Goal: Find contact information: Find contact information

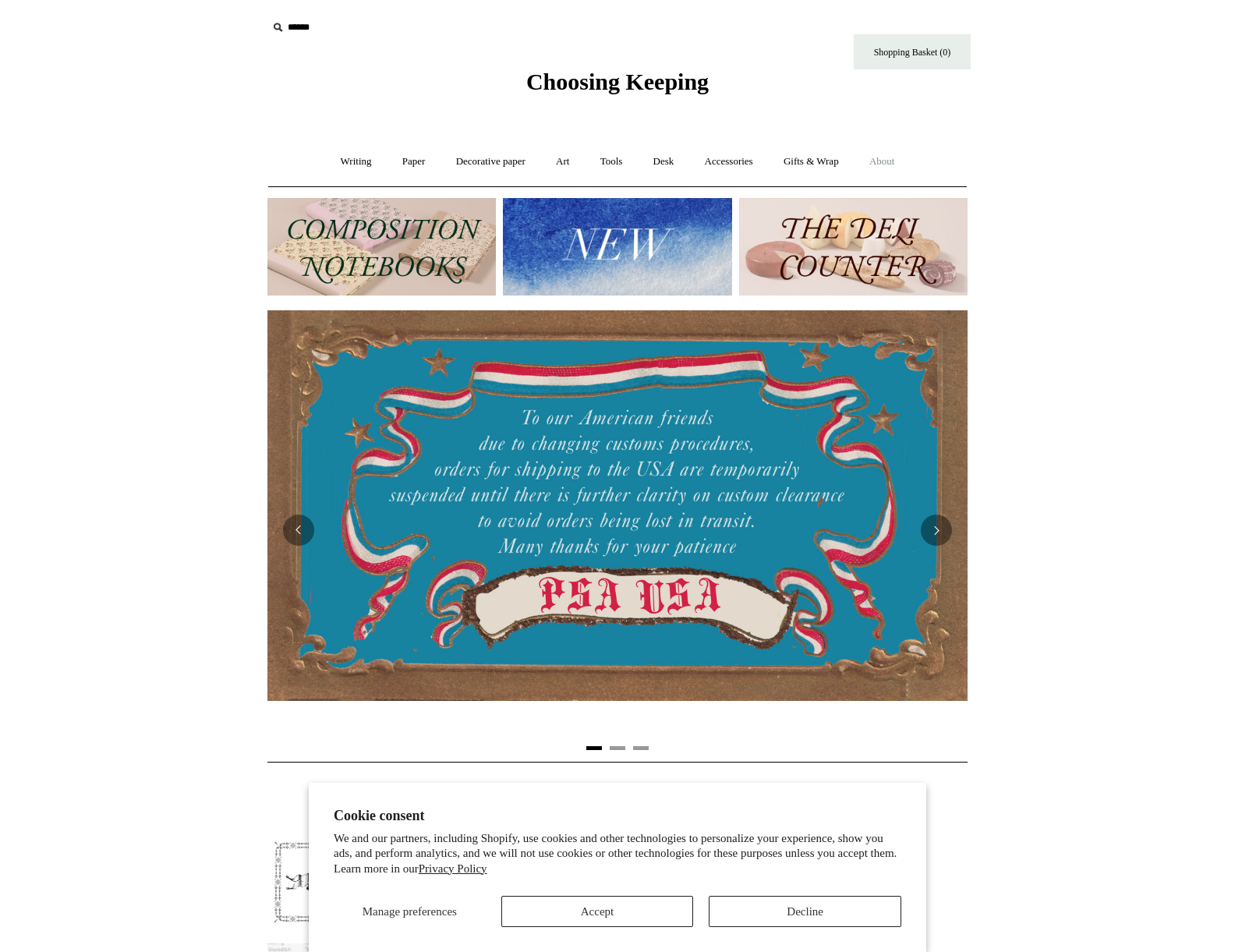
click at [889, 163] on link "About +" at bounding box center [882, 161] width 54 height 41
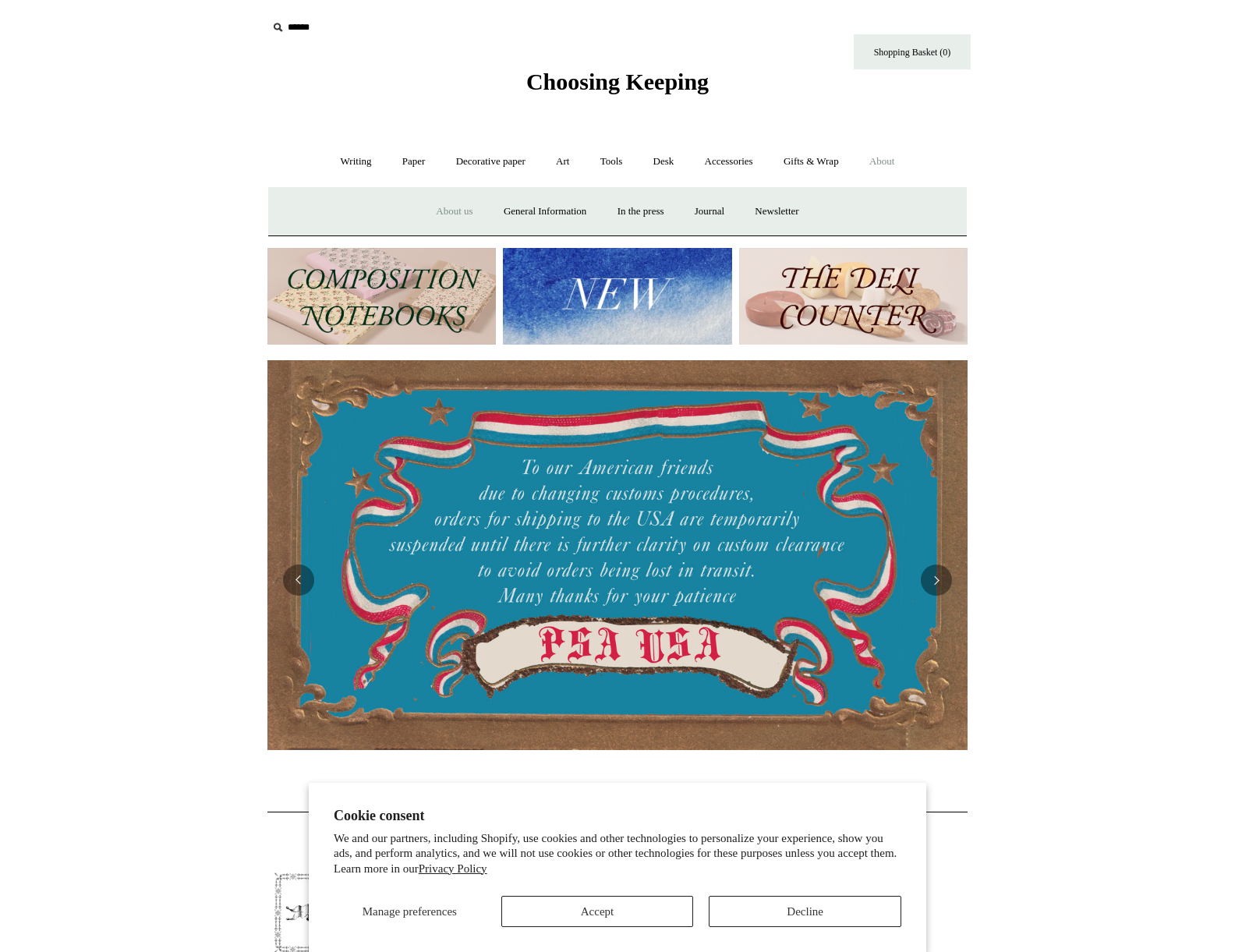
click at [454, 213] on link "About us" at bounding box center [454, 212] width 65 height 41
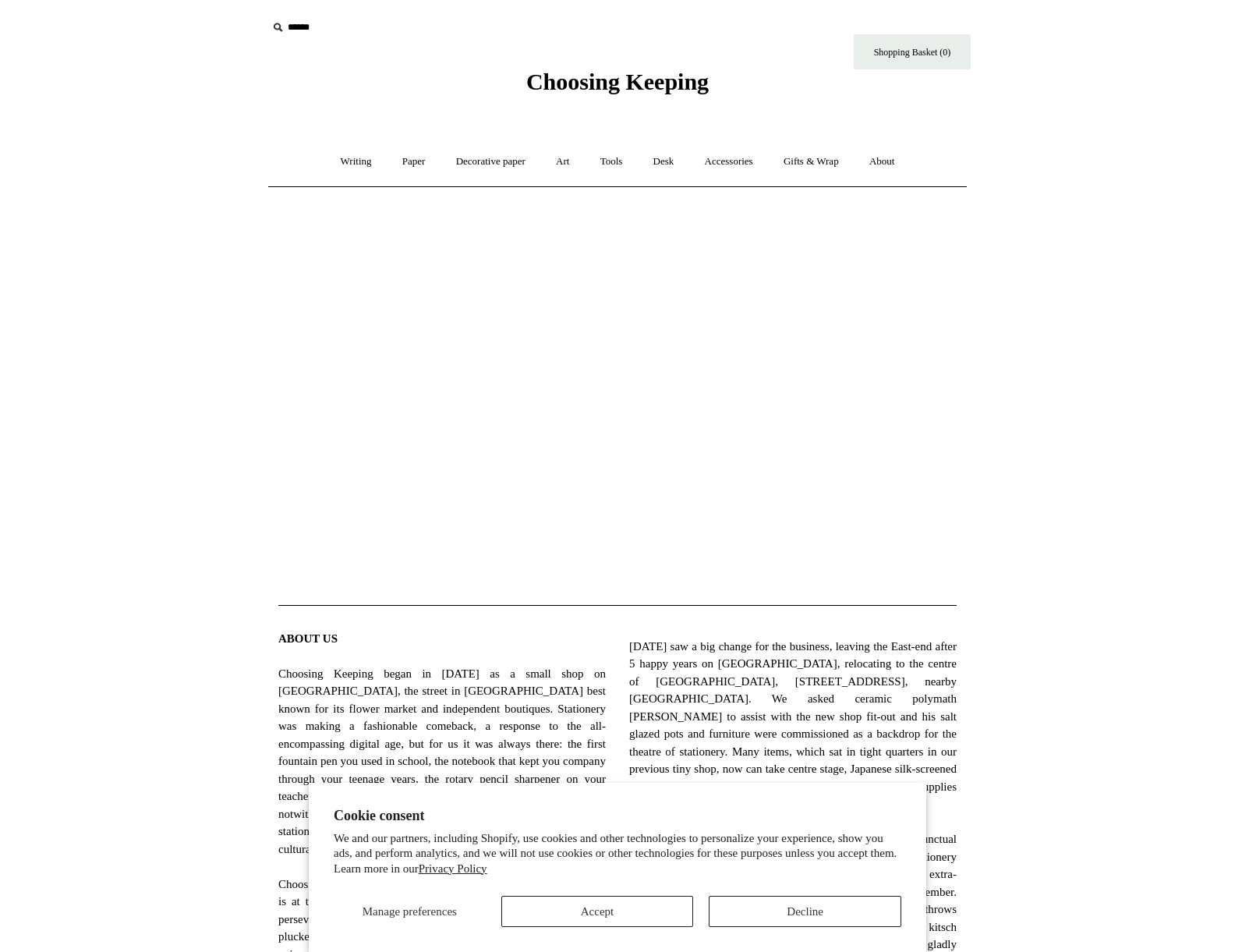
click at [602, 922] on button "Accept" at bounding box center [598, 911] width 192 height 31
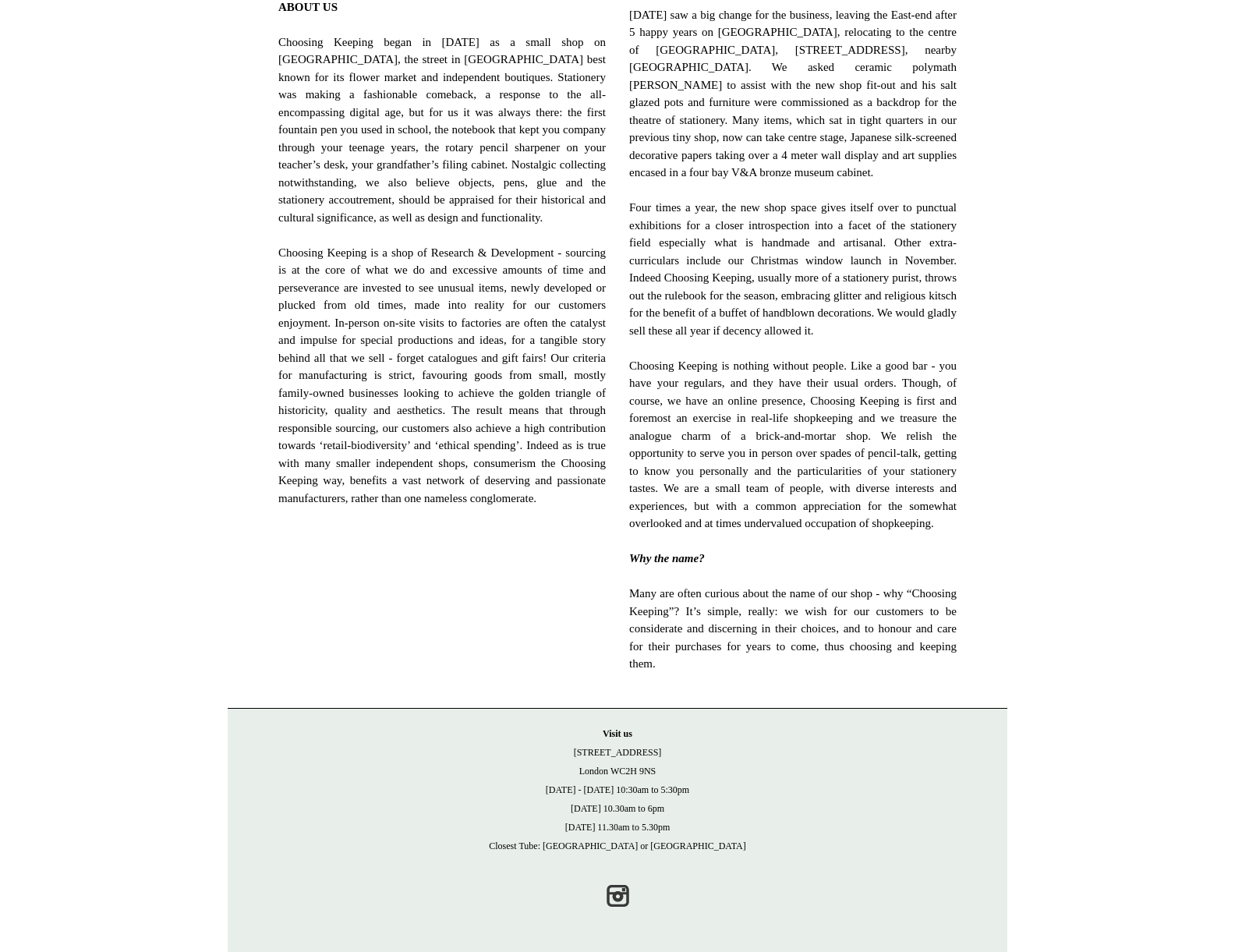
scroll to position [667, 0]
drag, startPoint x: 612, startPoint y: 788, endPoint x: 690, endPoint y: 821, distance: 84.7
click at [681, 819] on p "Visit us 21 Tower Street London WC2H 9NS Monday - Friday 10:30am to 5:30pm Satu…" at bounding box center [617, 789] width 749 height 131
click at [690, 821] on p "Visit us 21 Tower Street London WC2H 9NS Monday - Friday 10:30am to 5:30pm Satu…" at bounding box center [617, 789] width 749 height 131
drag, startPoint x: 669, startPoint y: 828, endPoint x: 550, endPoint y: 825, distance: 119.0
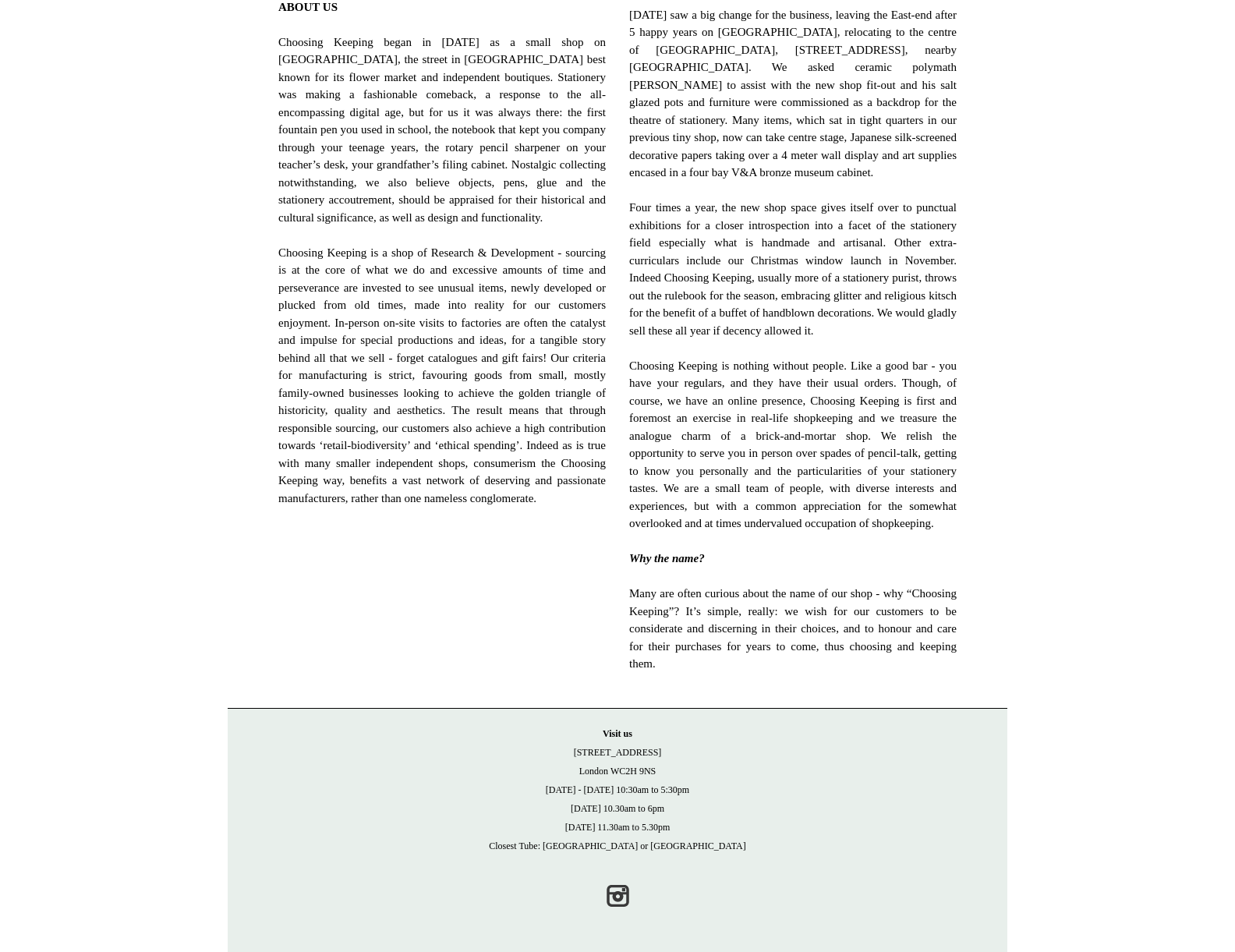
click at [550, 825] on p "Visit us 21 Tower Street London WC2H 9NS Monday - Friday 10:30am to 5:30pm Satu…" at bounding box center [617, 789] width 749 height 131
click at [542, 812] on p "Visit us 21 Tower Street London WC2H 9NS Monday - Friday 10:30am to 5:30pm Satu…" at bounding box center [617, 789] width 749 height 131
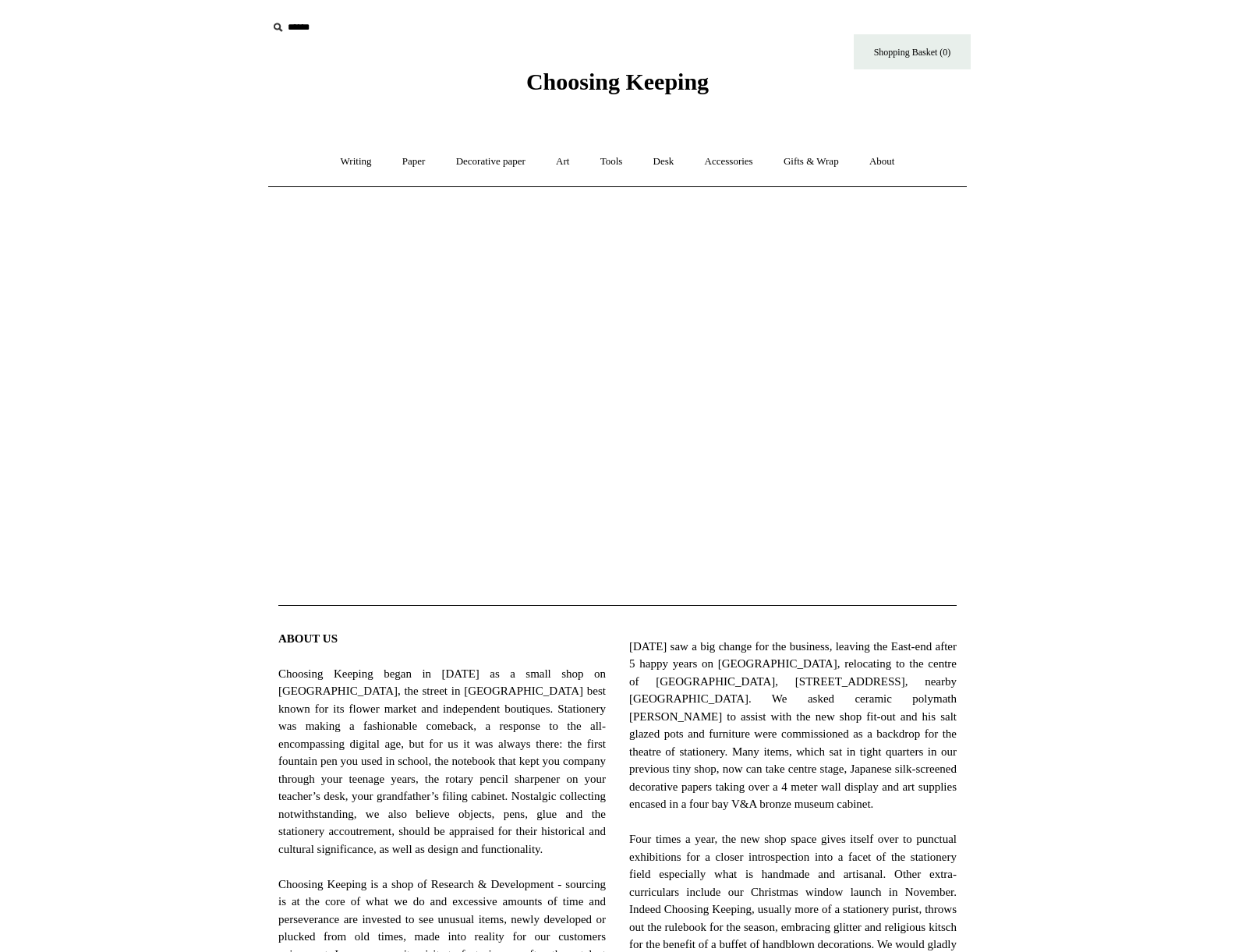
scroll to position [0, 0]
